Goal: Information Seeking & Learning: Get advice/opinions

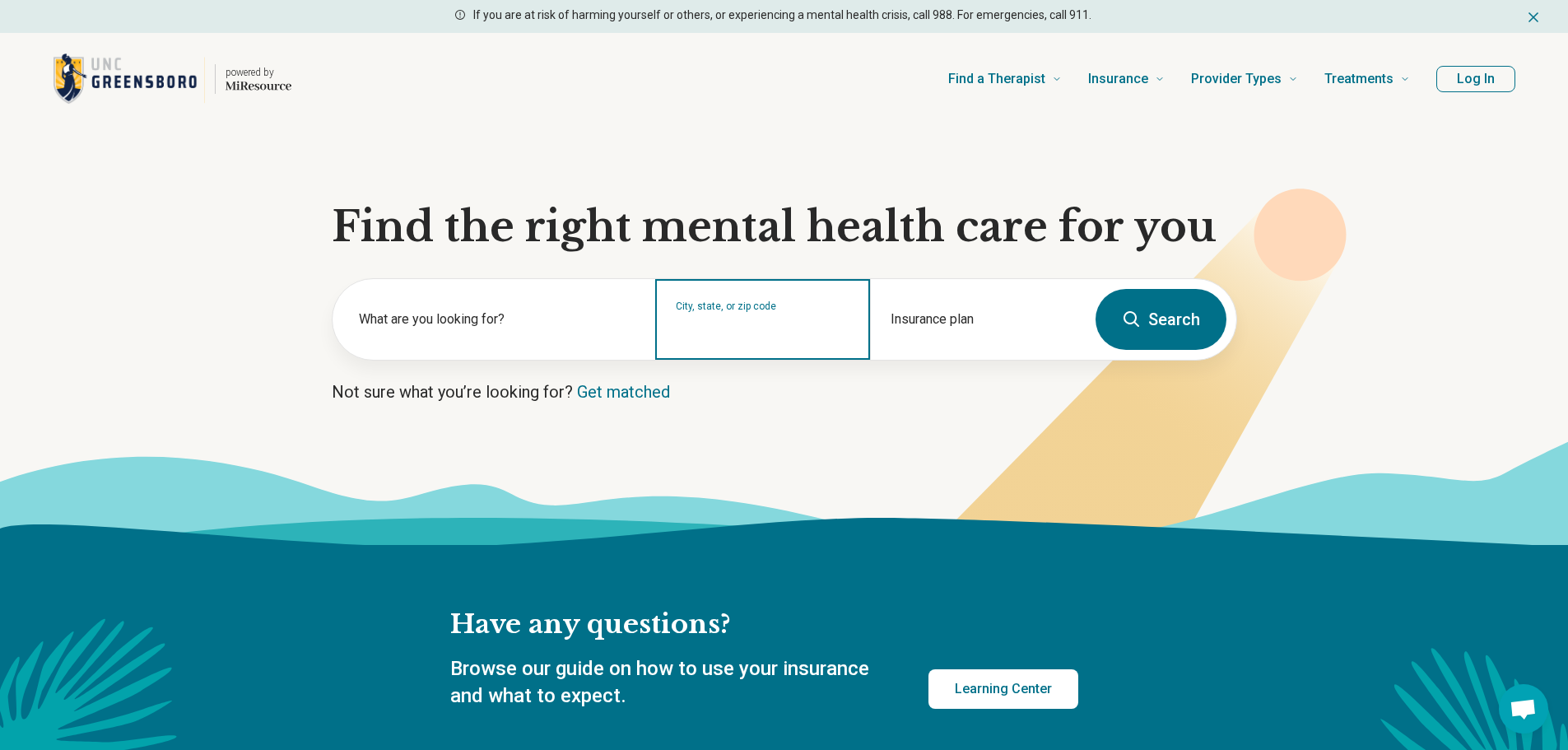
click at [801, 326] on input "City, state, or zip code" at bounding box center [763, 330] width 175 height 19
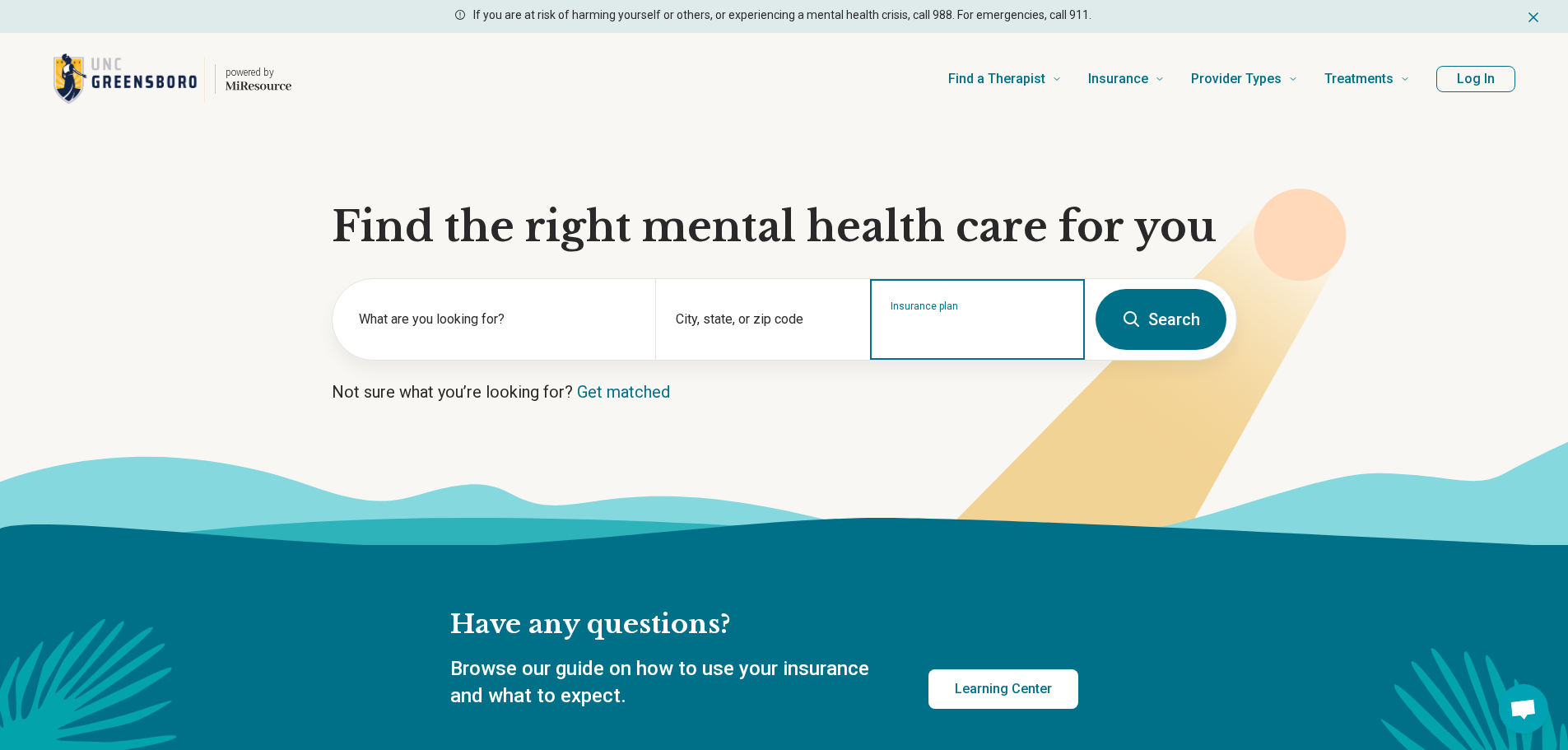
click at [933, 333] on input "Insurance plan" at bounding box center [977, 330] width 175 height 19
click at [923, 395] on div "Medicaid - Healthy Blue" at bounding box center [957, 391] width 171 height 33
type input "**********"
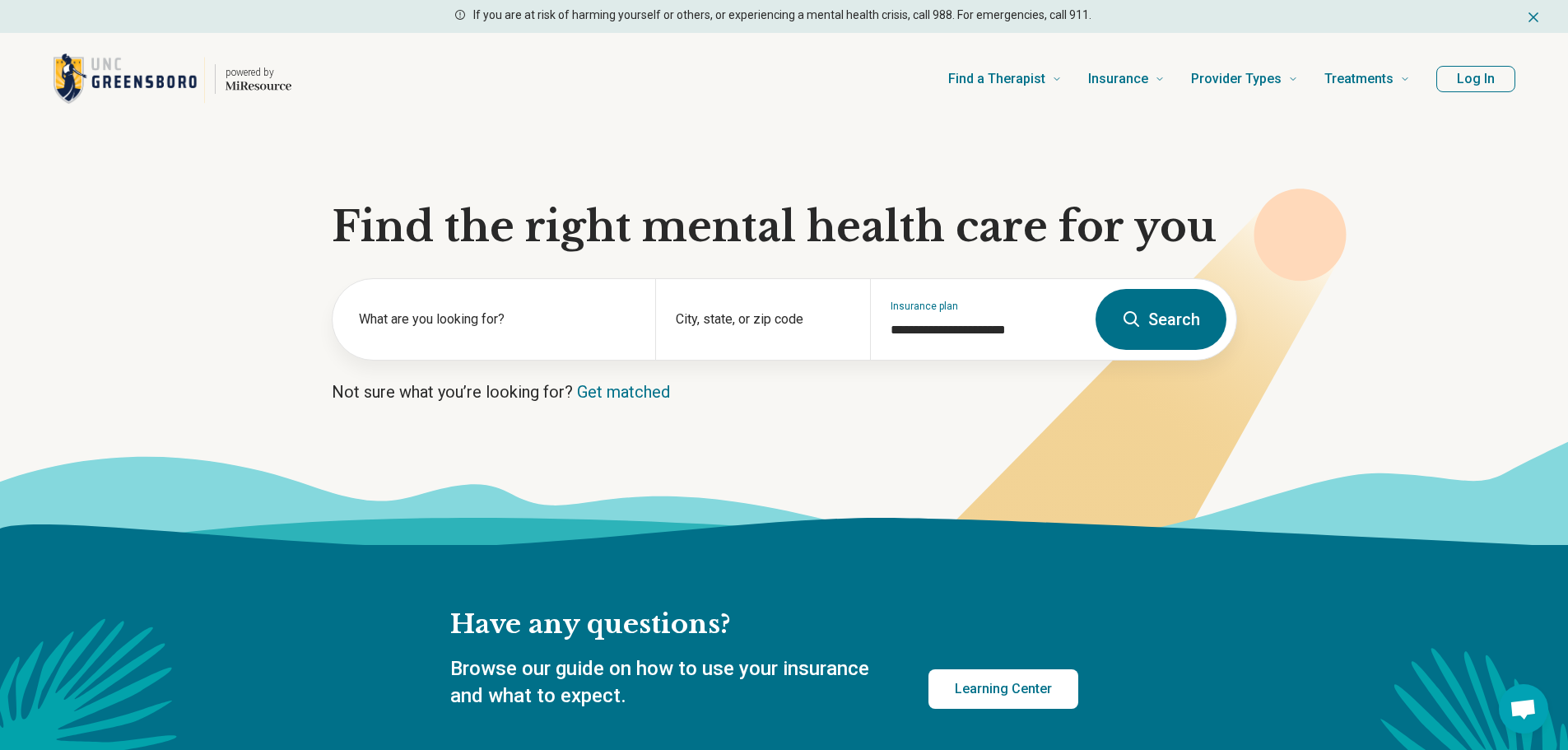
click at [1184, 328] on button "Search" at bounding box center [1161, 320] width 131 height 61
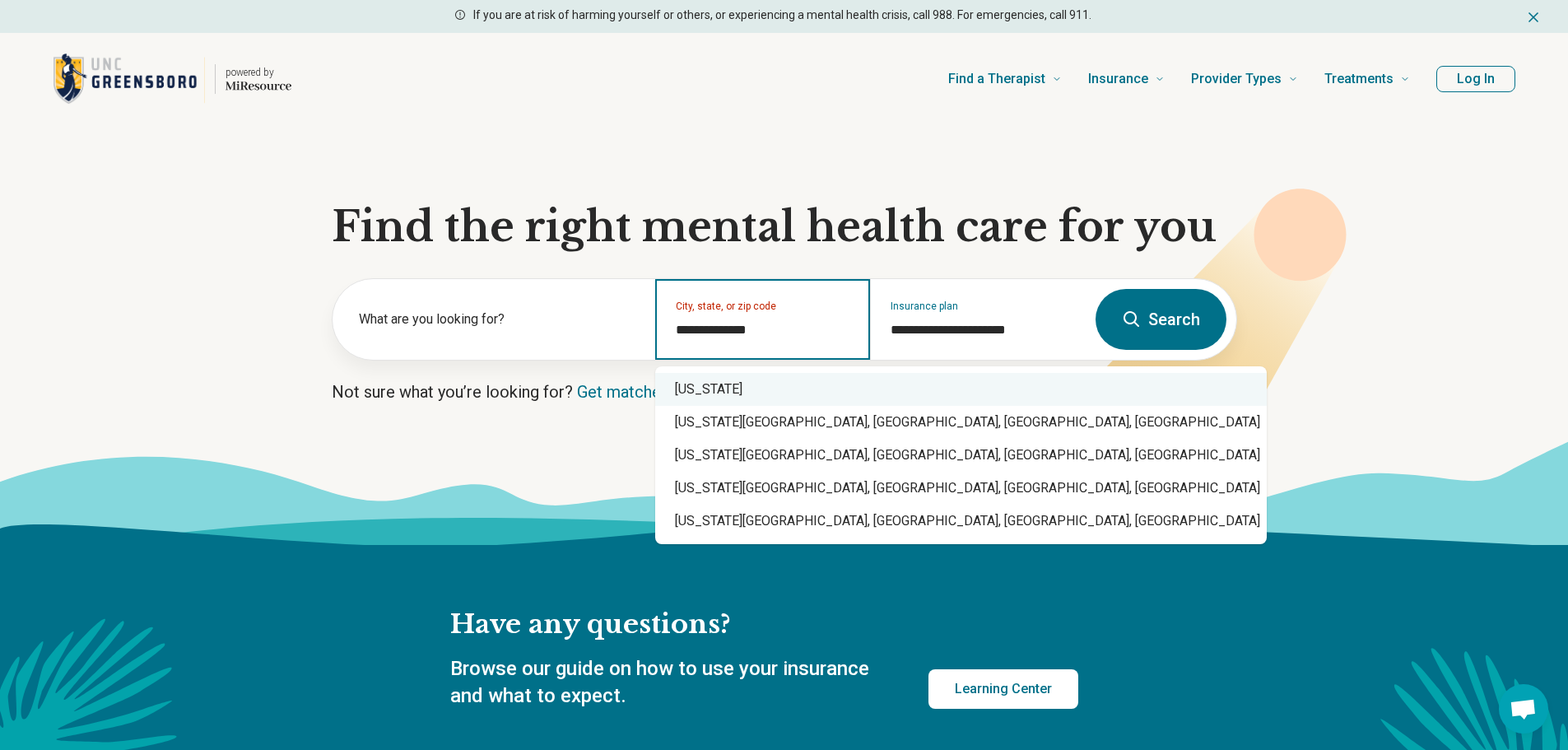
click at [753, 382] on div "[US_STATE]" at bounding box center [961, 390] width 611 height 33
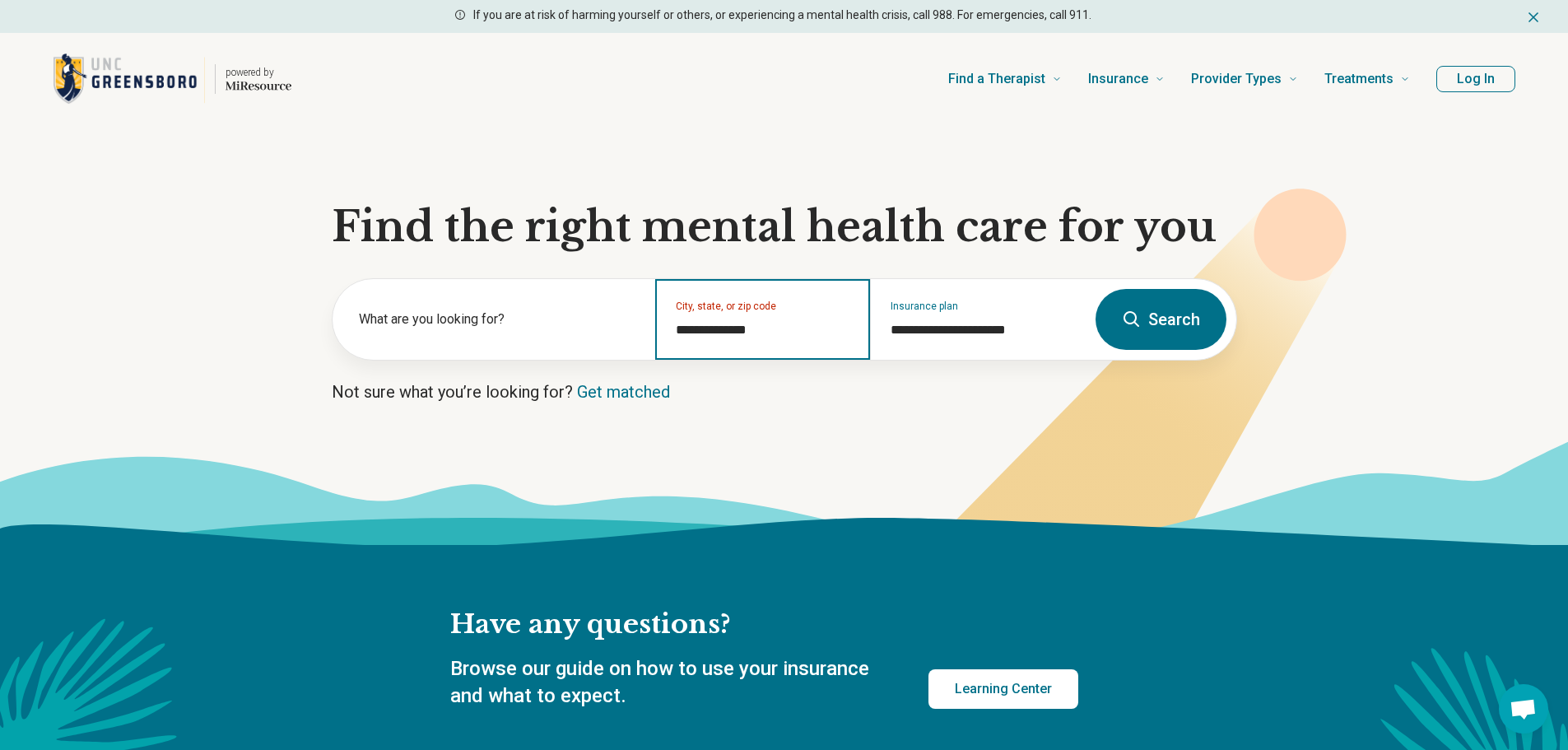
type input "**********"
click at [1128, 311] on icon at bounding box center [1131, 319] width 19 height 19
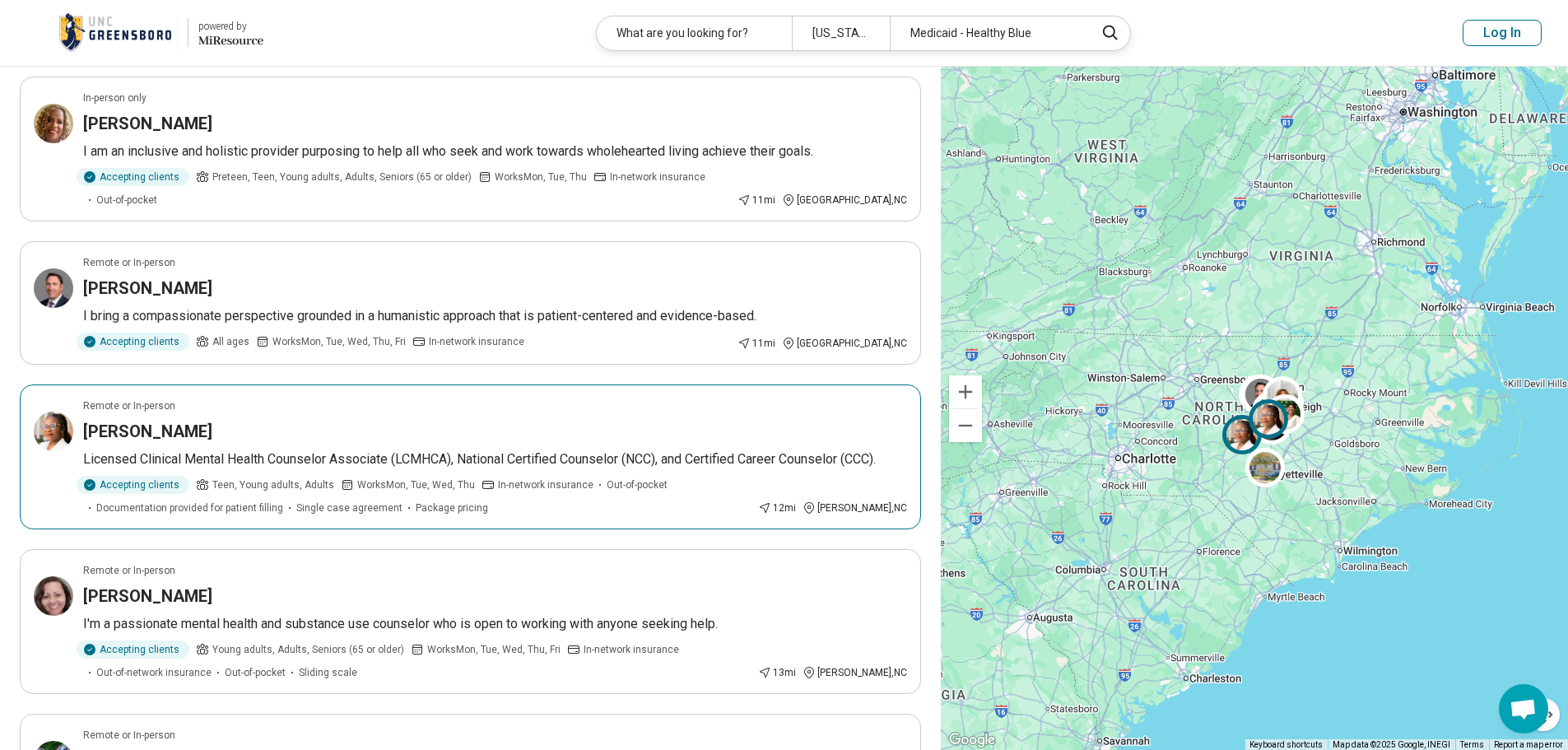
scroll to position [330, 0]
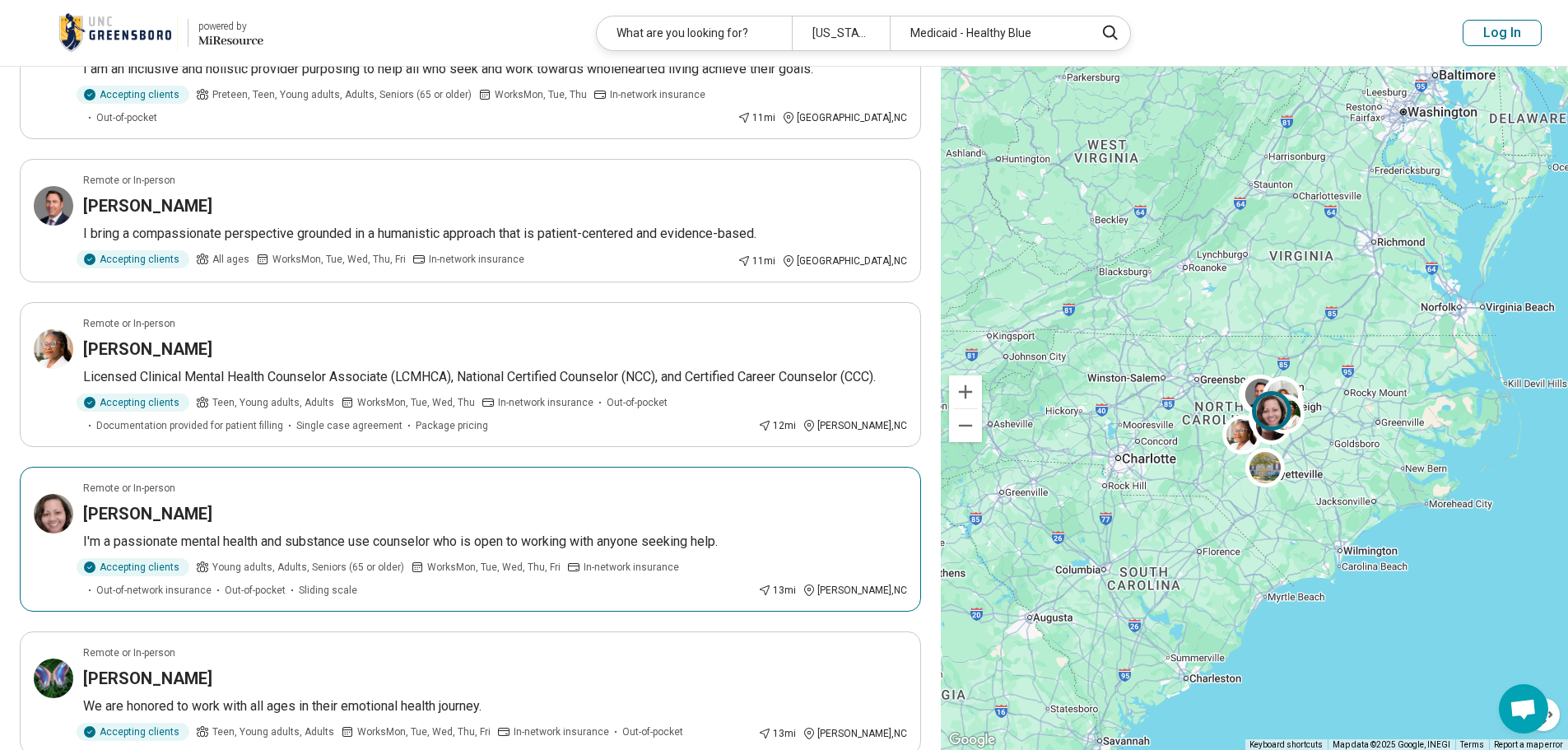
click at [54, 494] on img at bounding box center [54, 514] width 40 height 40
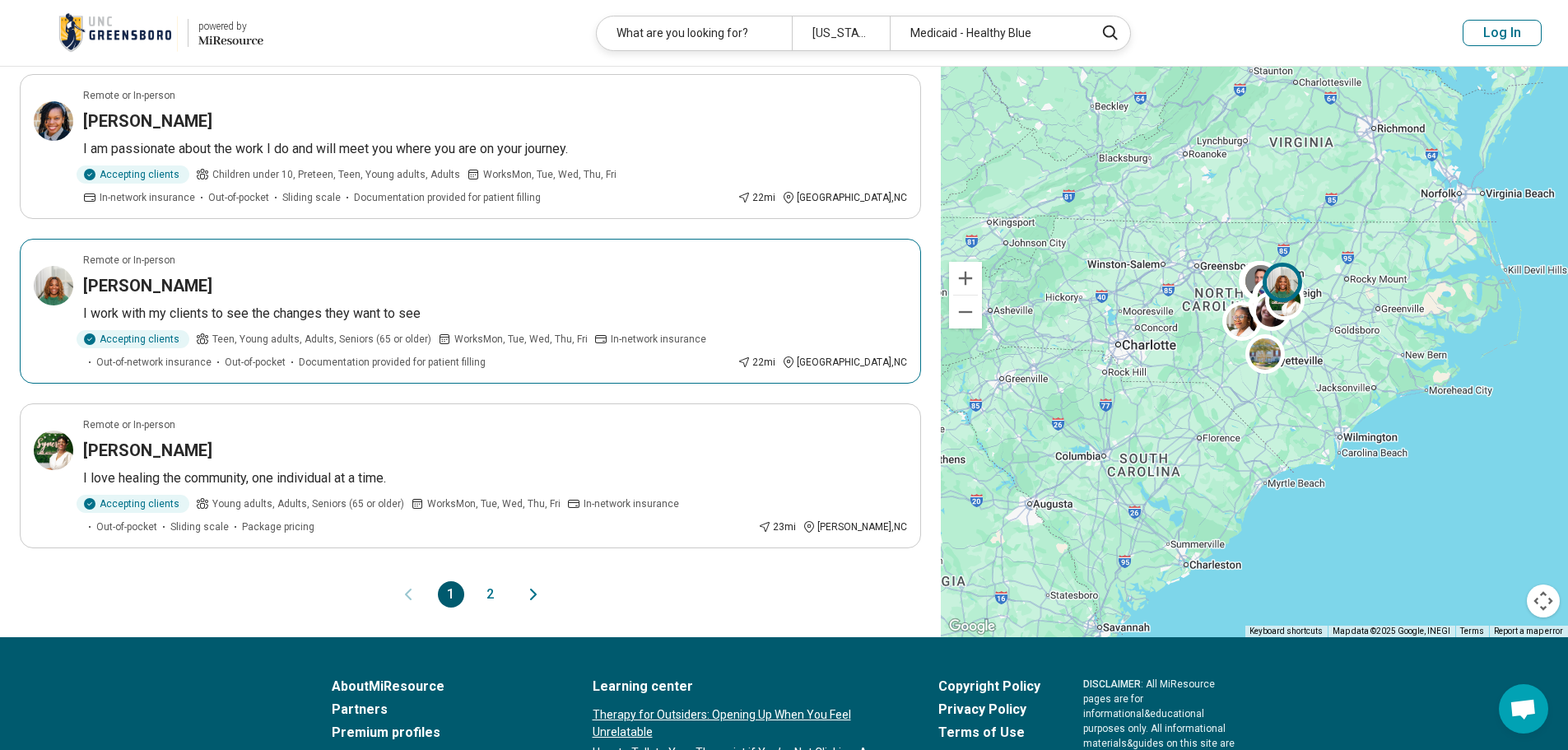
scroll to position [1235, 0]
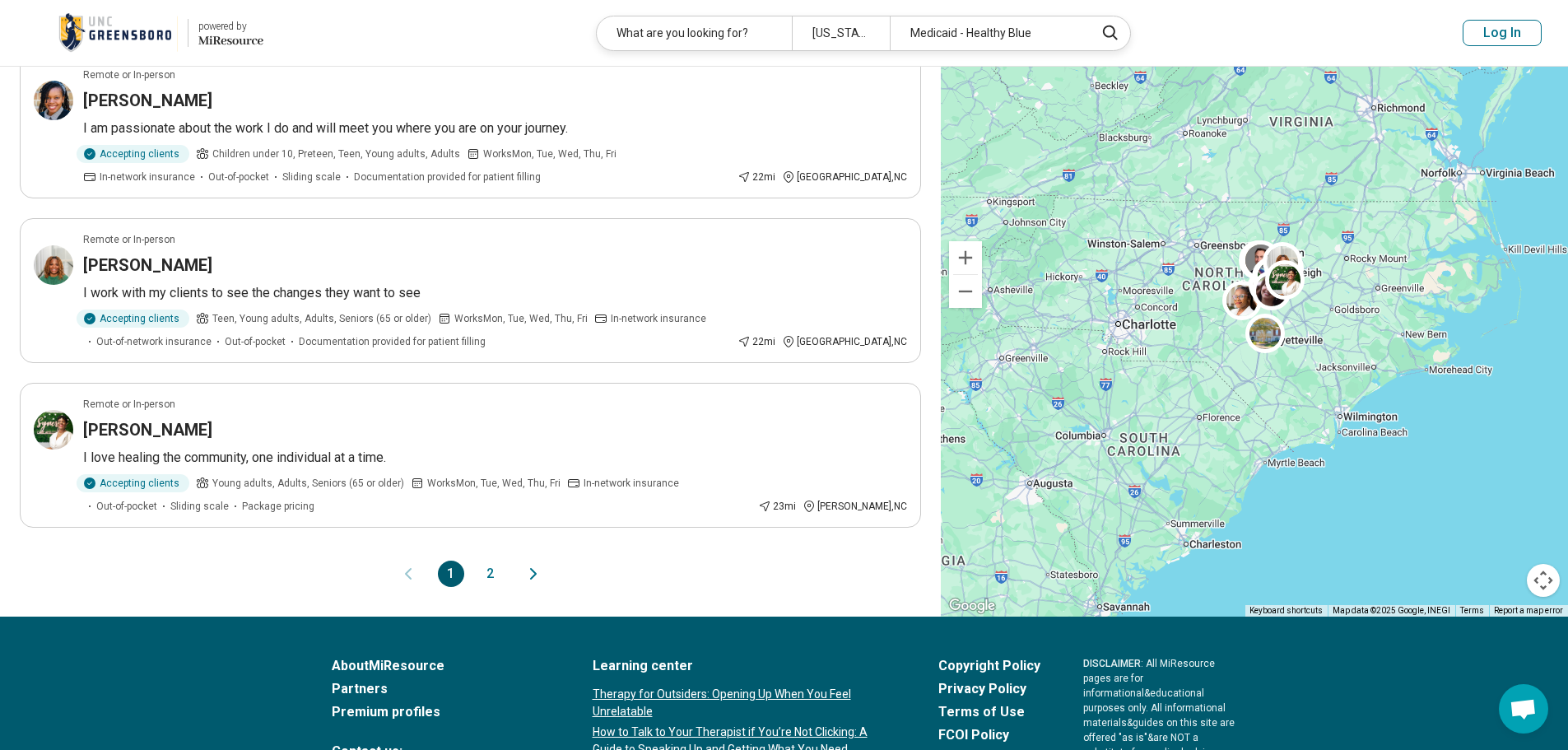
click at [482, 561] on button "2" at bounding box center [490, 574] width 27 height 27
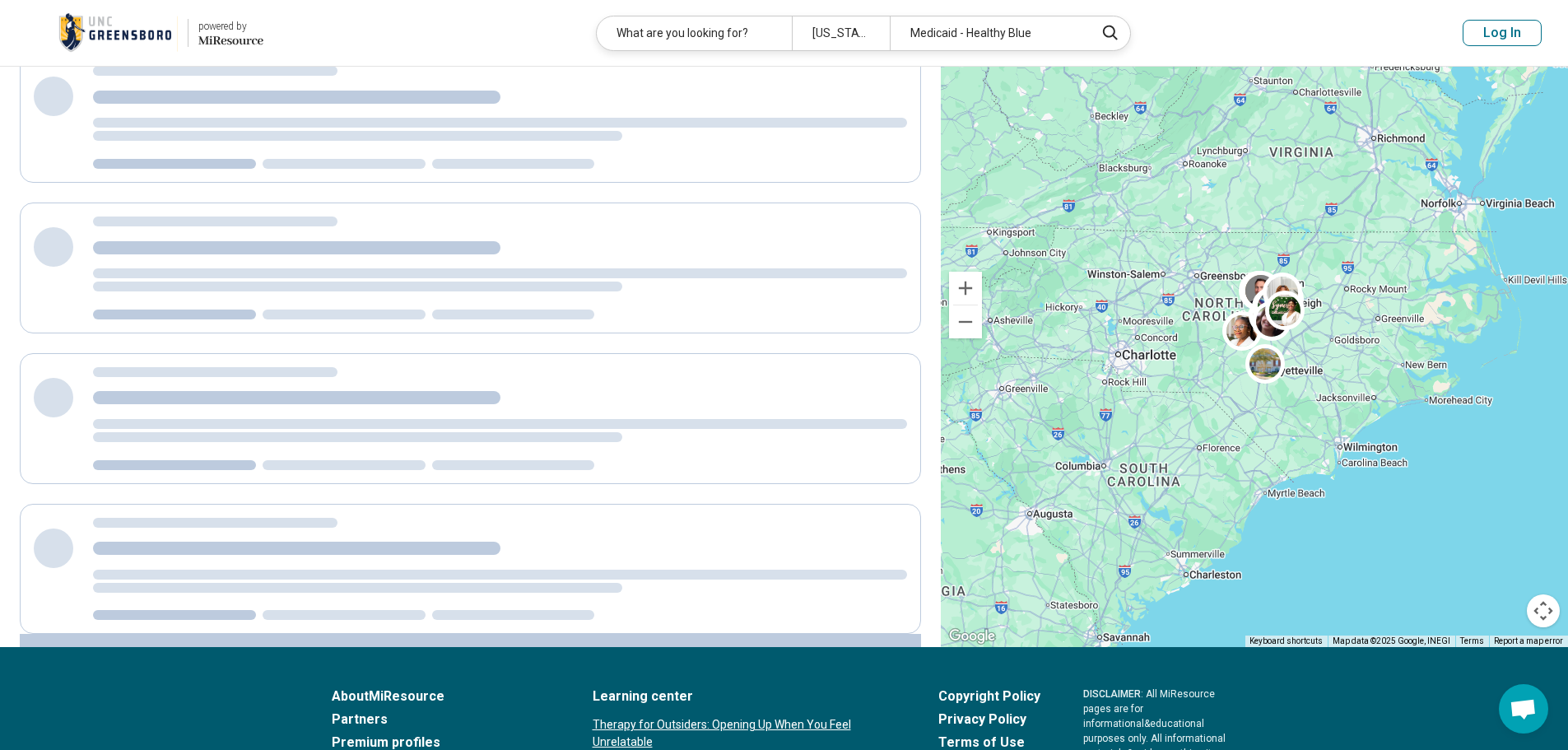
scroll to position [0, 0]
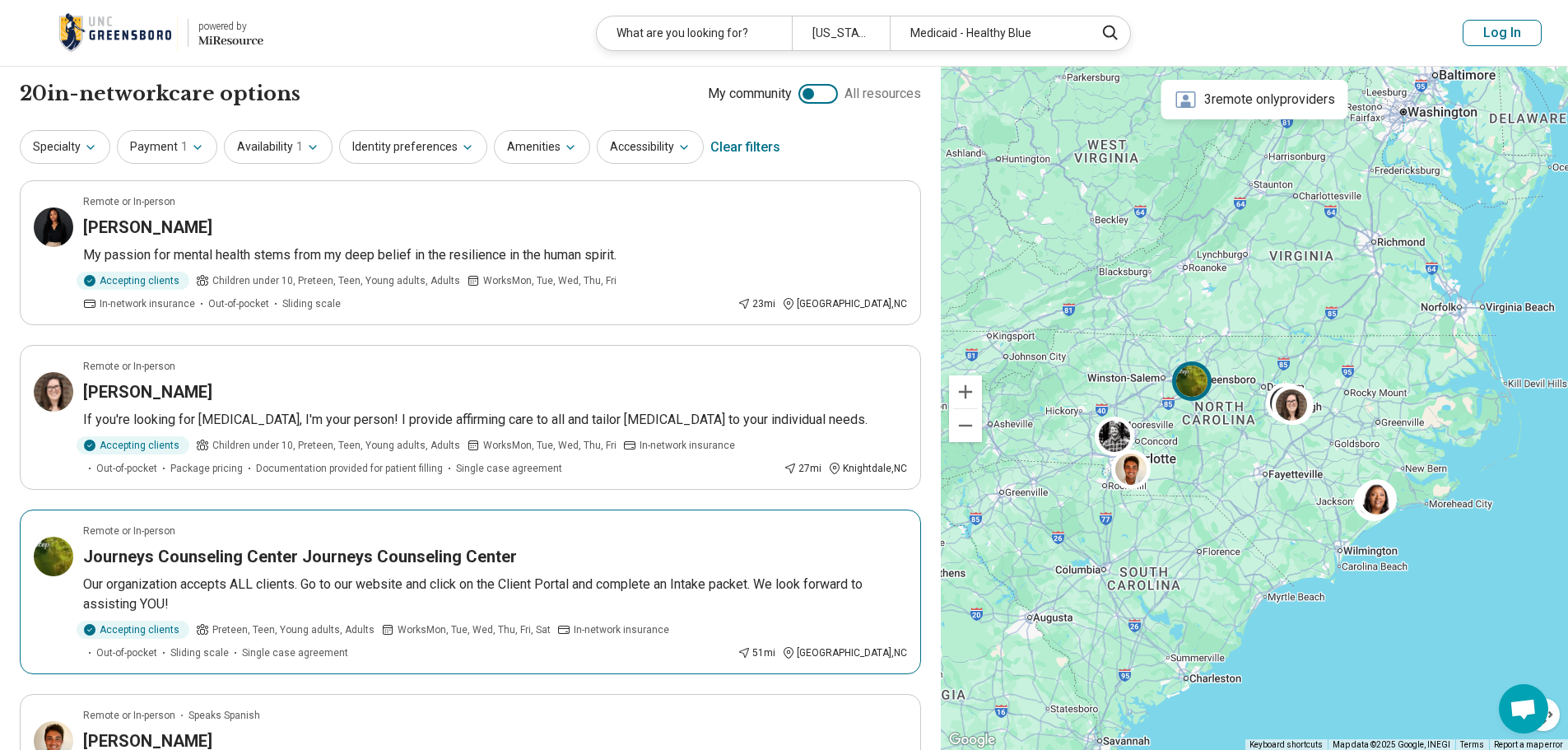
click at [1195, 384] on img at bounding box center [1191, 380] width 40 height 40
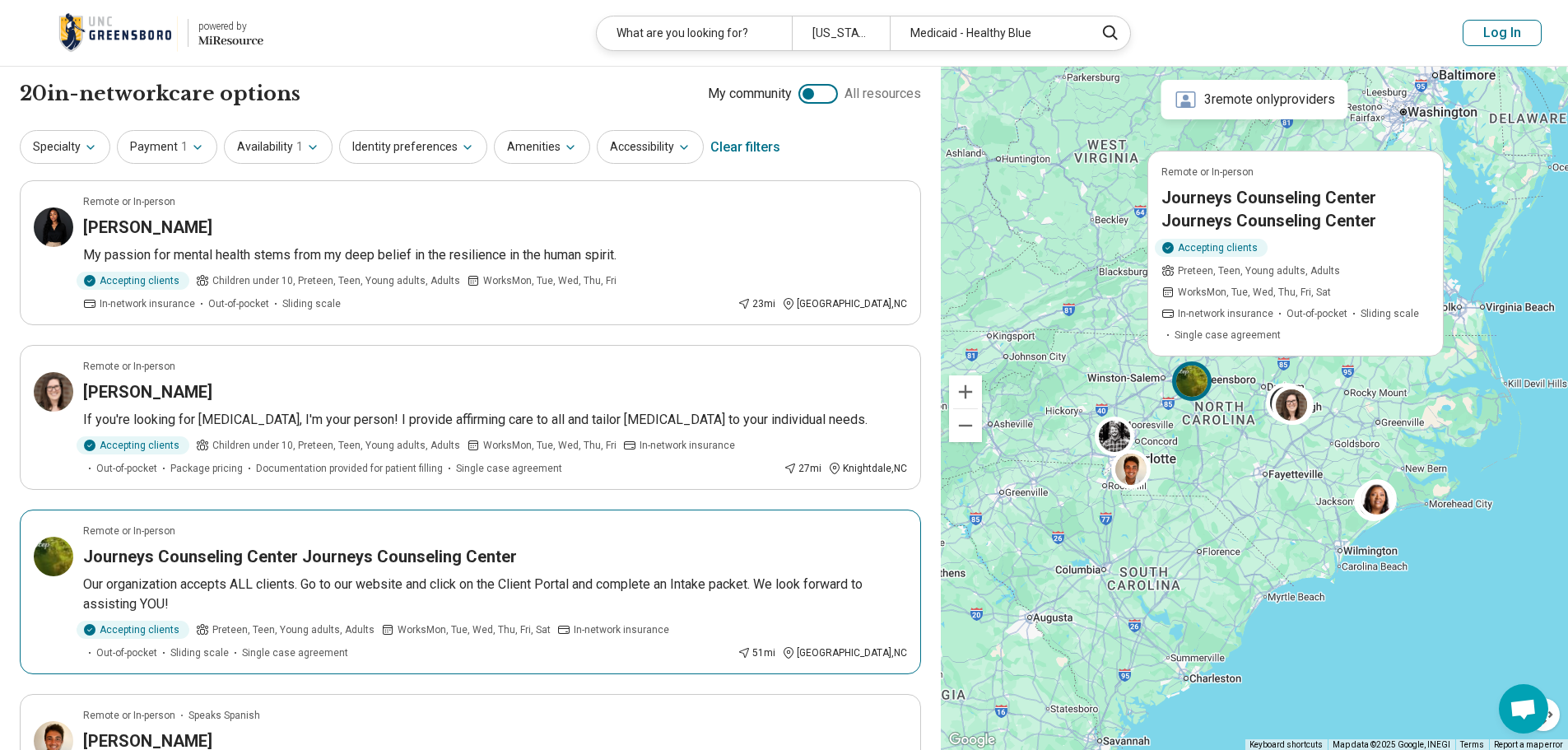
click at [42, 572] on img at bounding box center [54, 556] width 40 height 40
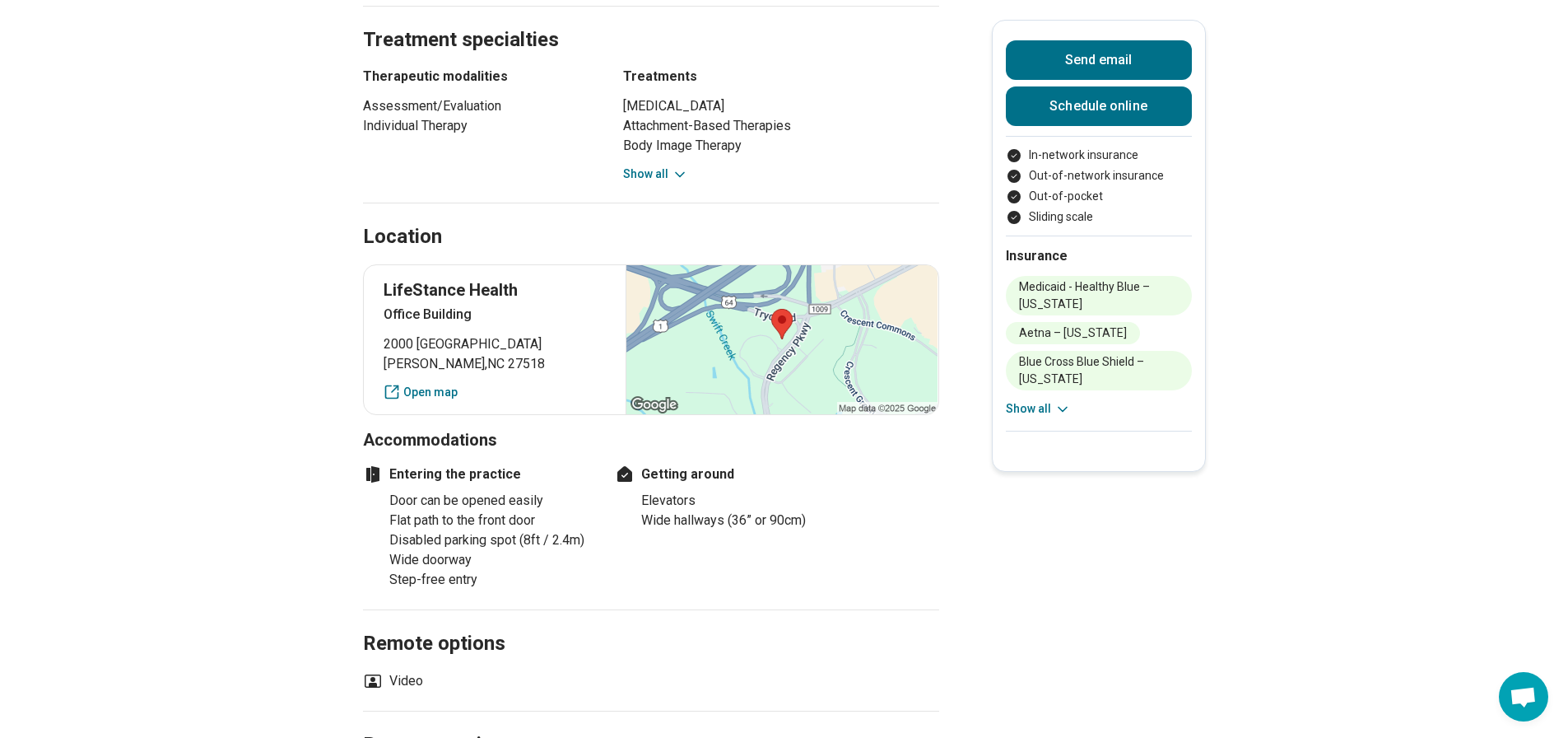
scroll to position [1071, 0]
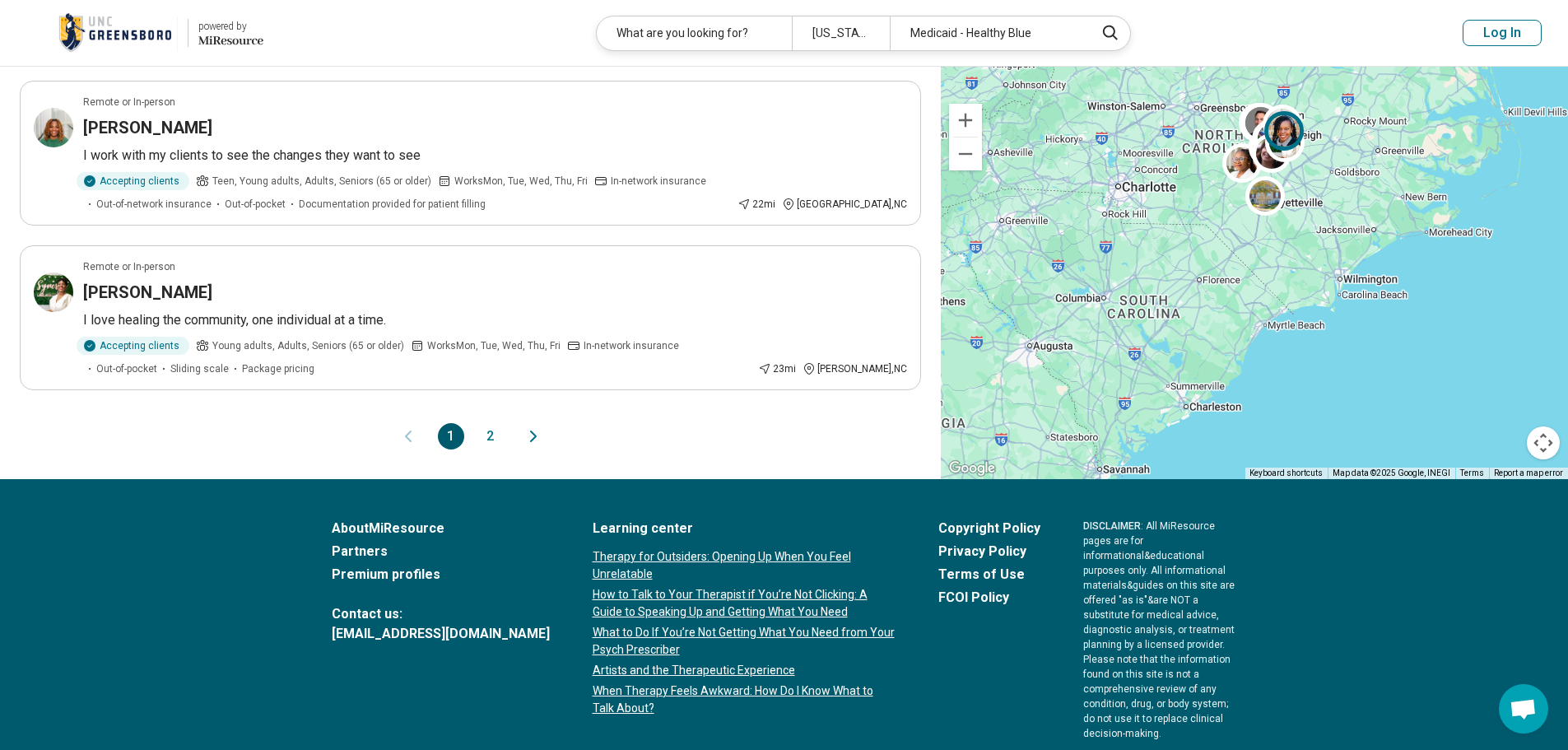
scroll to position [1399, 0]
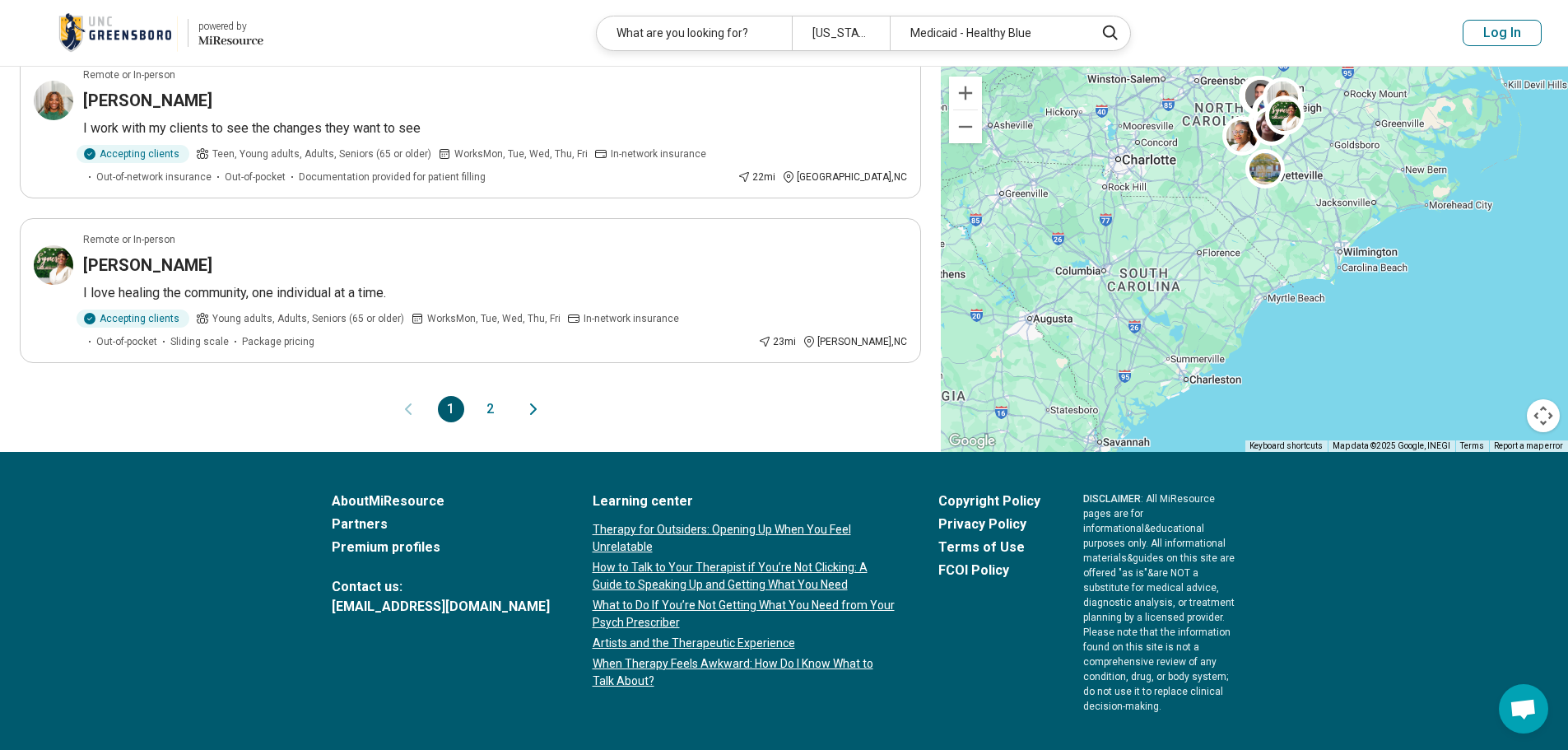
click at [494, 396] on button "2" at bounding box center [490, 409] width 27 height 27
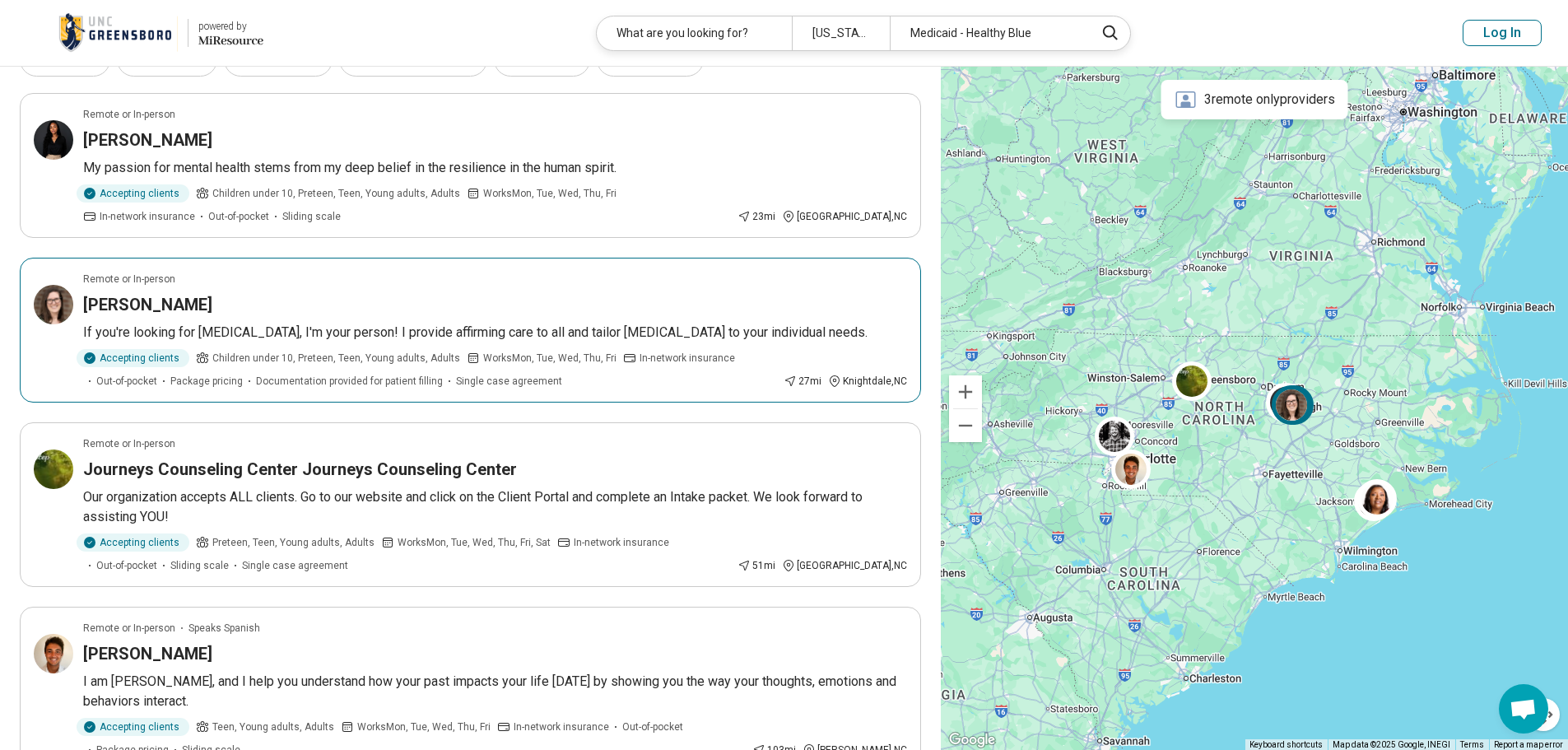
scroll to position [164, 0]
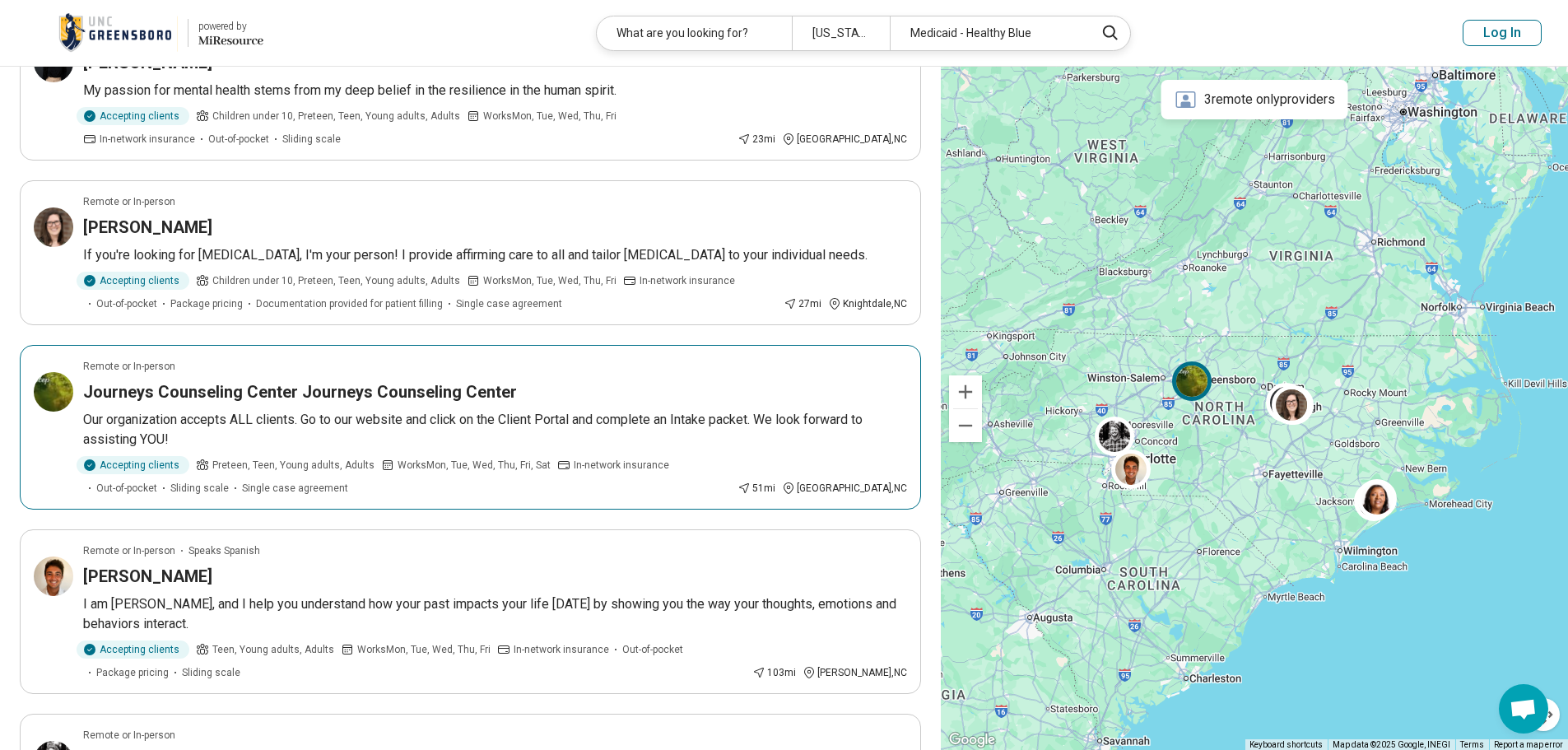
click at [47, 412] on img at bounding box center [54, 392] width 40 height 40
